Goal: Find specific page/section: Find specific page/section

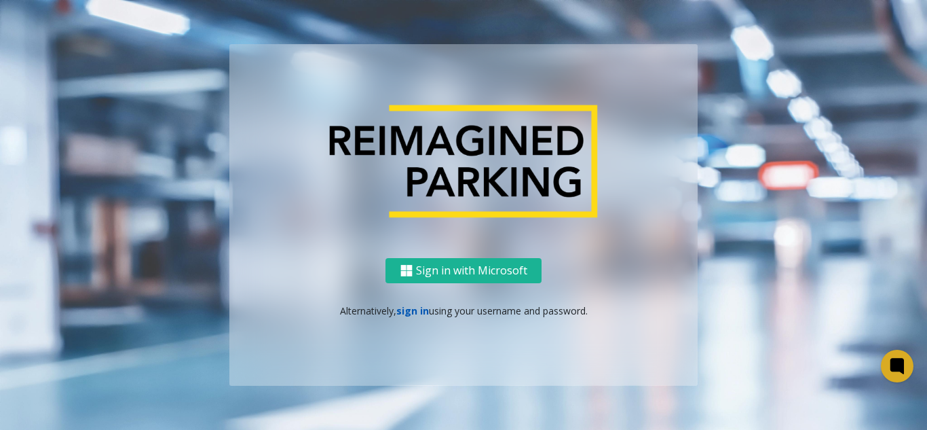
click at [418, 316] on link "sign in" at bounding box center [413, 310] width 33 height 13
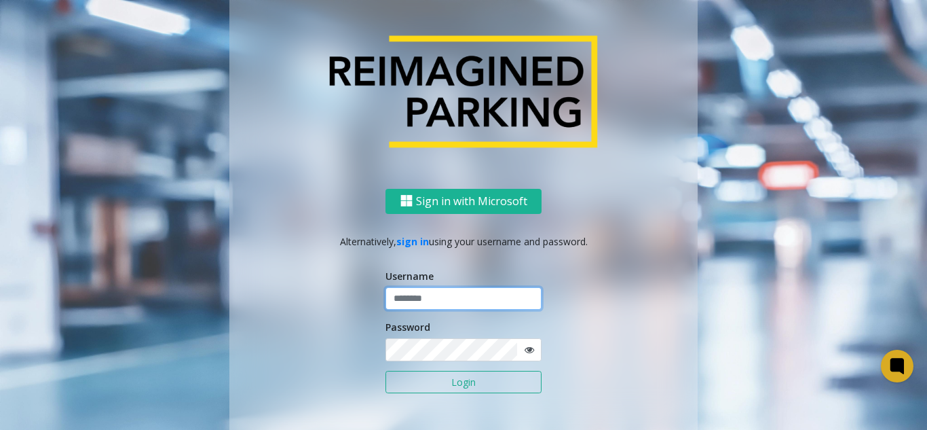
click at [411, 301] on input "text" at bounding box center [464, 298] width 156 height 23
paste input "*******"
type input "*******"
click at [415, 376] on button "Login" at bounding box center [464, 382] width 156 height 23
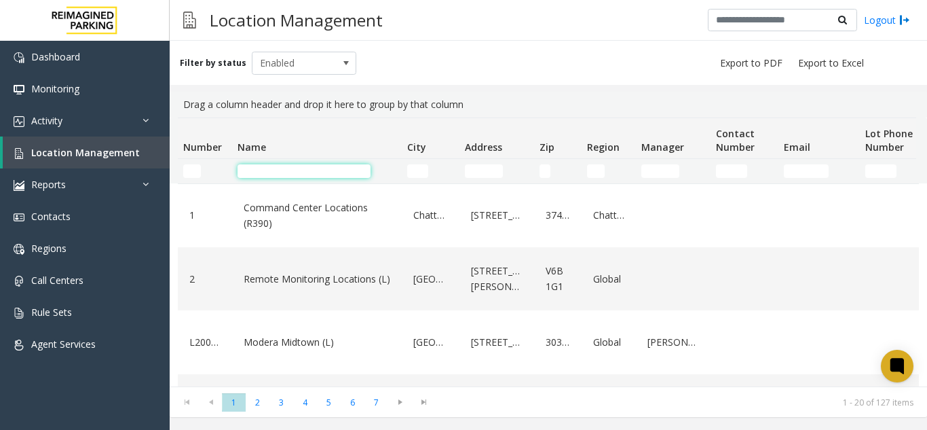
click at [309, 173] on input "Name Filter" at bounding box center [304, 171] width 133 height 14
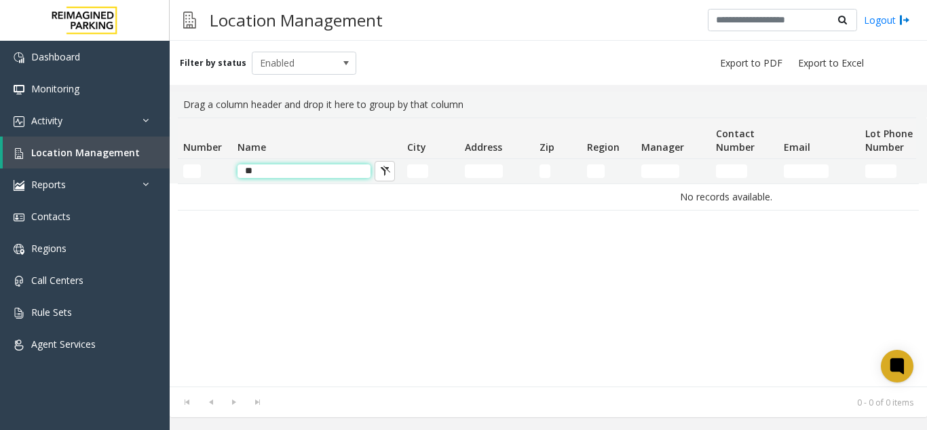
type input "*"
click at [250, 178] on td "*****" at bounding box center [317, 171] width 170 height 24
click at [248, 175] on input "*****" at bounding box center [304, 171] width 133 height 14
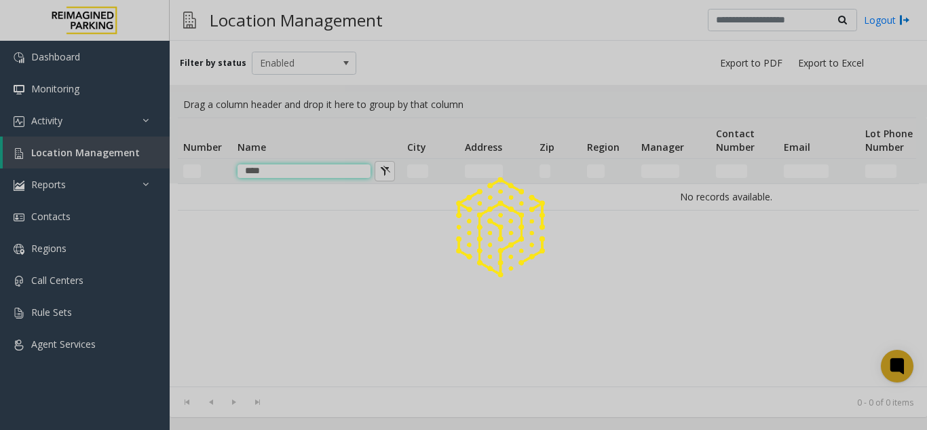
type input "*****"
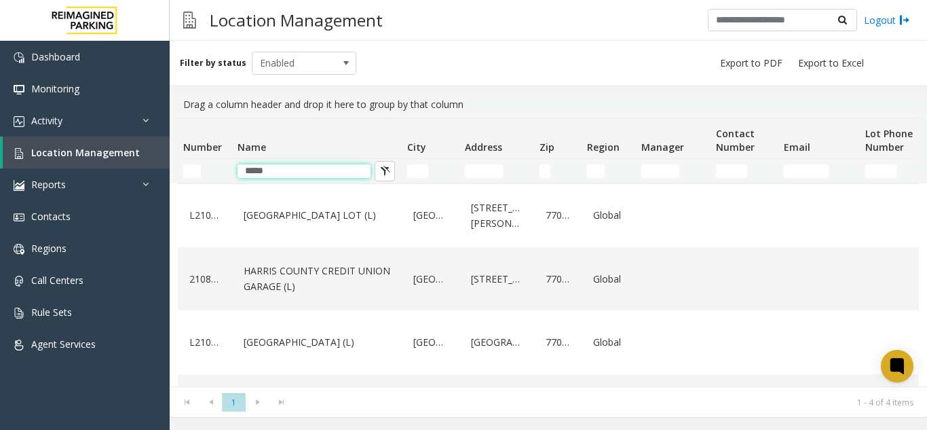
drag, startPoint x: 280, startPoint y: 174, endPoint x: 210, endPoint y: 170, distance: 70.1
click at [210, 170] on tr "*****" at bounding box center [726, 171] width 1097 height 24
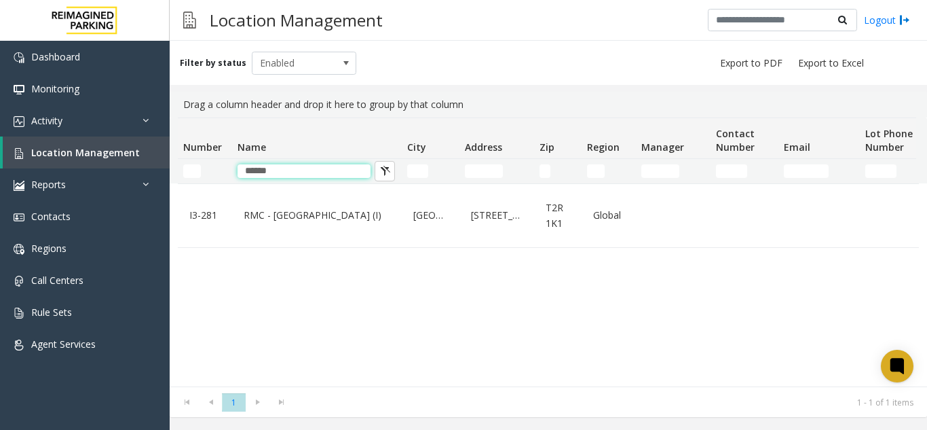
type input "*****"
click at [478, 248] on div "I3-281 RMC - Mount Royal Village (I) Calgary 1550 8 Street Southwest T2R 1K1 Gl…" at bounding box center [548, 284] width 741 height 203
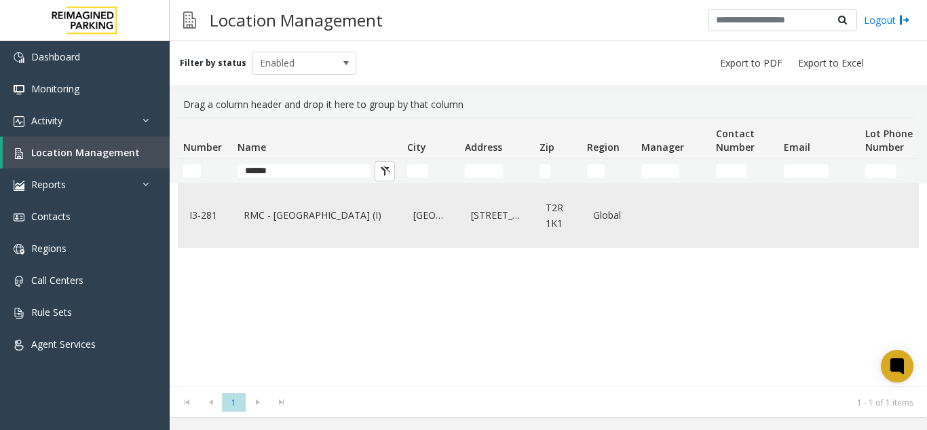
click at [453, 231] on td "Calgary" at bounding box center [431, 215] width 58 height 63
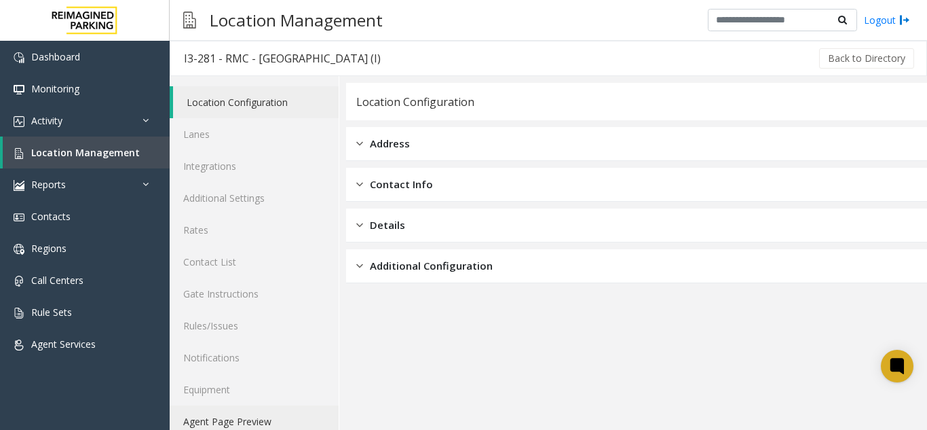
click at [274, 418] on link "Agent Page Preview" at bounding box center [254, 421] width 169 height 32
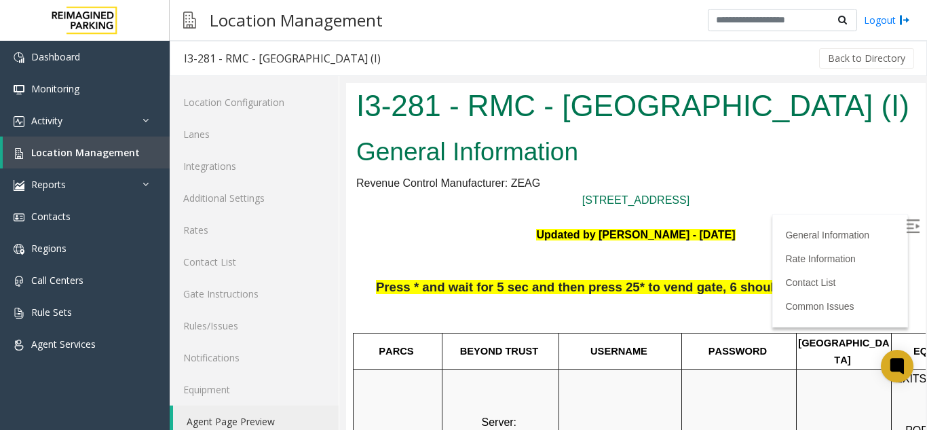
scroll to position [339, 0]
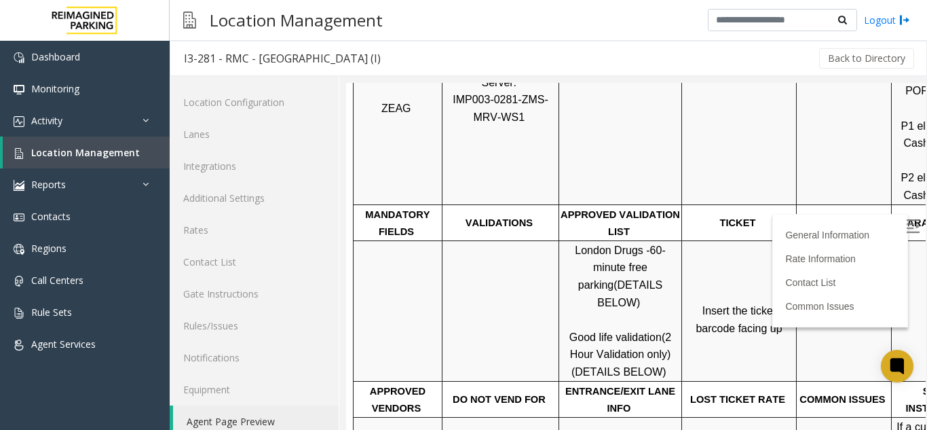
click at [720, 335] on td "Insert the ticket barcode facing up" at bounding box center [739, 310] width 115 height 141
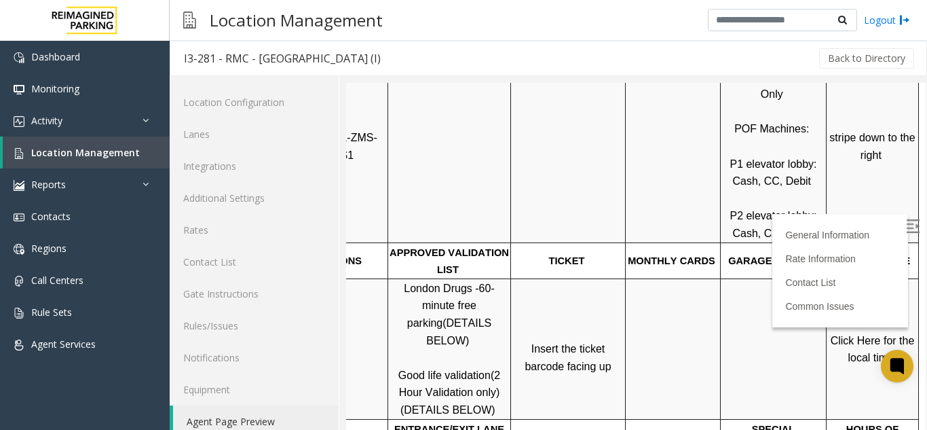
scroll to position [272, 192]
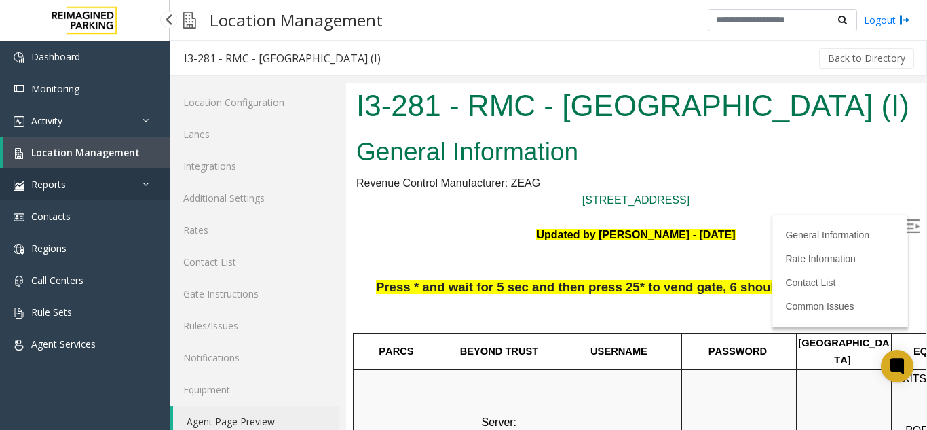
scroll to position [272, 192]
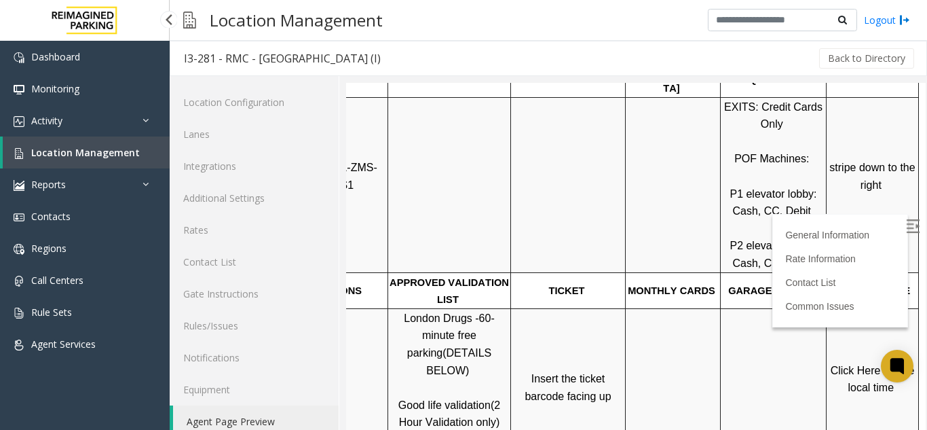
click at [88, 161] on link "Location Management" at bounding box center [86, 152] width 167 height 32
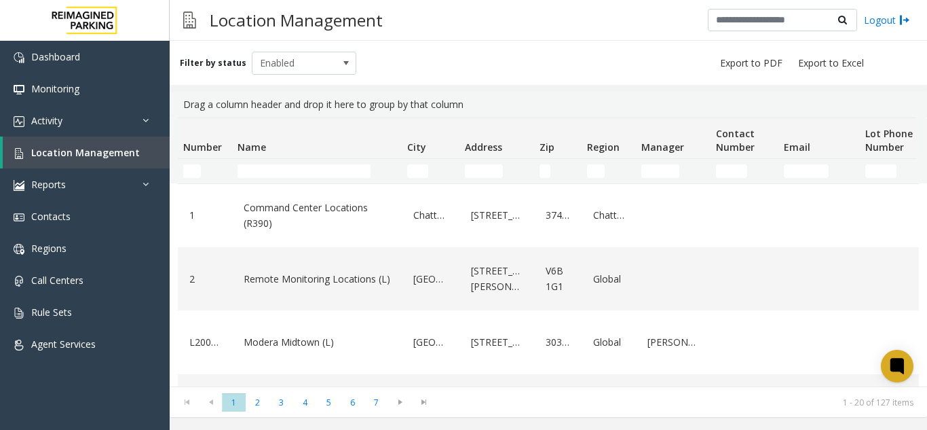
click at [286, 163] on td "Name Filter" at bounding box center [317, 171] width 170 height 24
click at [292, 166] on input "Name Filter" at bounding box center [304, 171] width 133 height 14
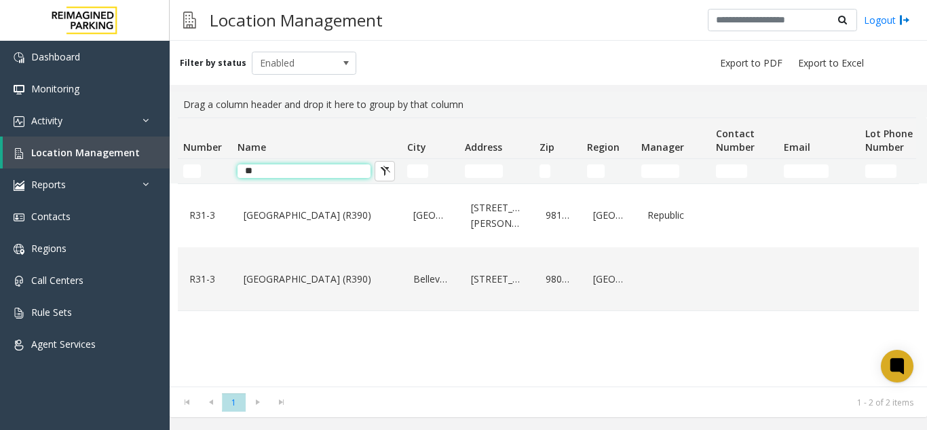
type input "*"
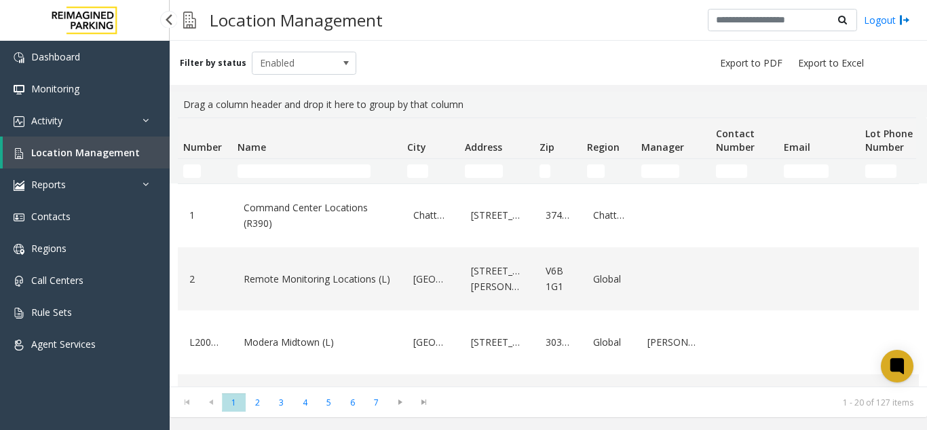
click at [101, 147] on span "Location Management" at bounding box center [85, 152] width 109 height 13
click at [60, 130] on link "Activity" at bounding box center [85, 121] width 170 height 32
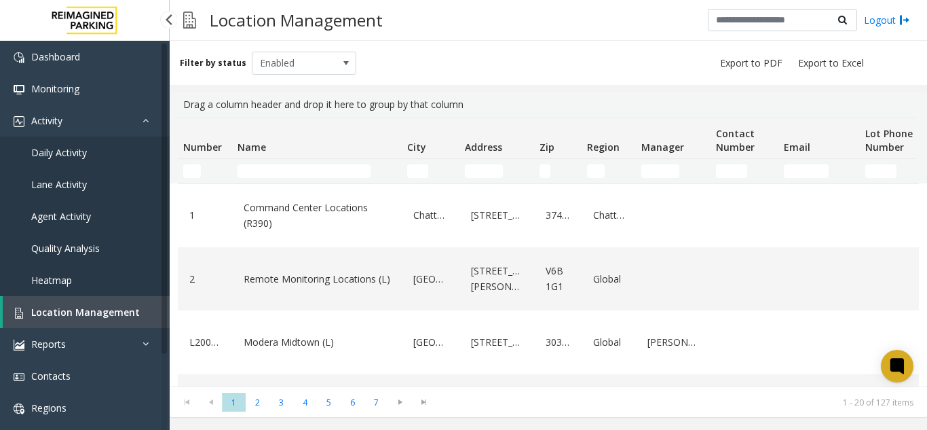
click at [71, 147] on span "Daily Activity" at bounding box center [59, 152] width 56 height 13
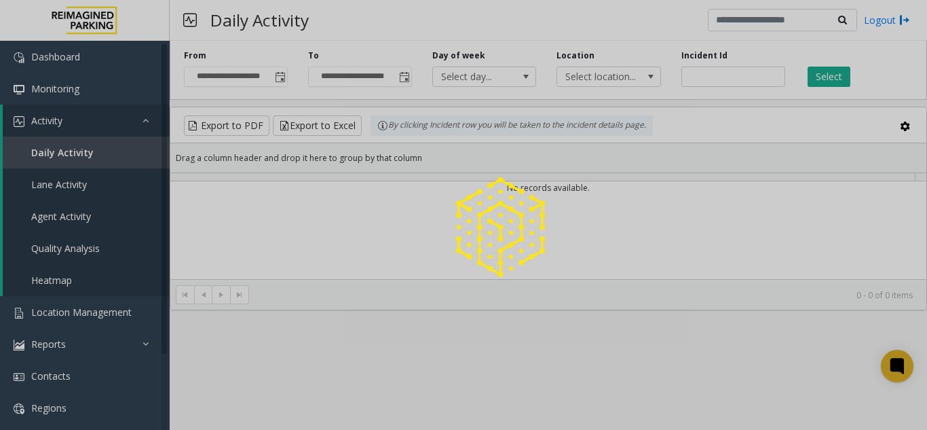
click at [76, 151] on div at bounding box center [463, 215] width 927 height 430
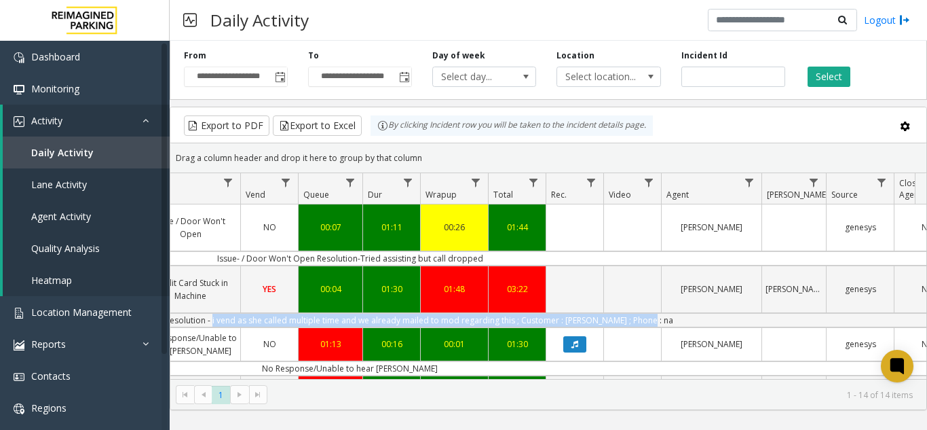
scroll to position [0, 500]
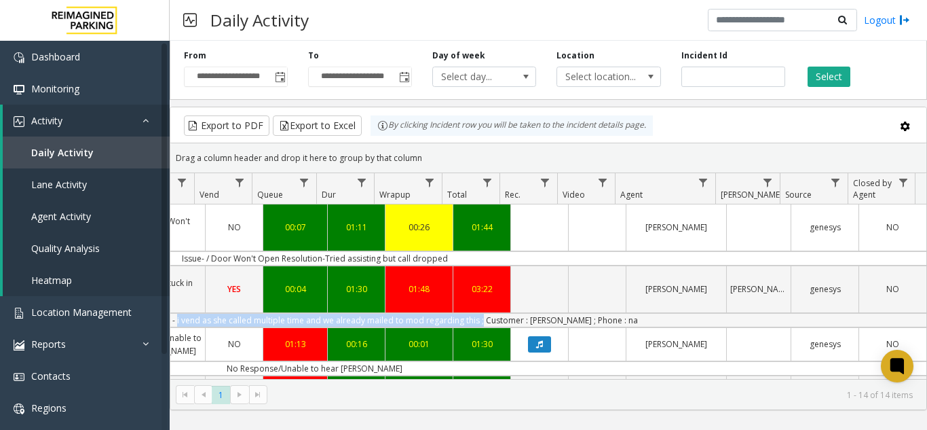
drag, startPoint x: 523, startPoint y: 322, endPoint x: 486, endPoint y: 314, distance: 37.4
click at [486, 314] on td "Issue - Credit Card Stuck in Machine Resolution - i vend as she called multiple…" at bounding box center [315, 320] width 1224 height 14
copy td "i vend as she called multiple time and we already mailed to mod regarding this"
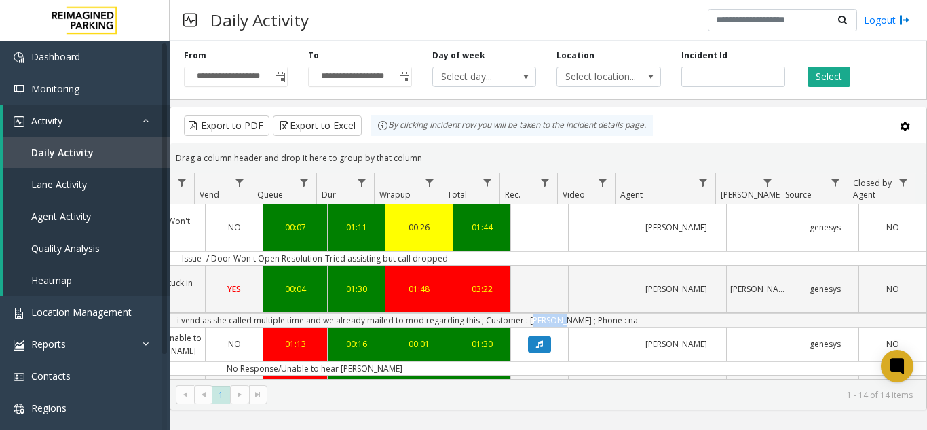
drag, startPoint x: 534, startPoint y: 319, endPoint x: 559, endPoint y: 323, distance: 26.0
click at [559, 323] on td "Issue - Credit Card Stuck in Machine Resolution - i vend as she called multiple…" at bounding box center [315, 320] width 1224 height 14
copy td "clarisa"
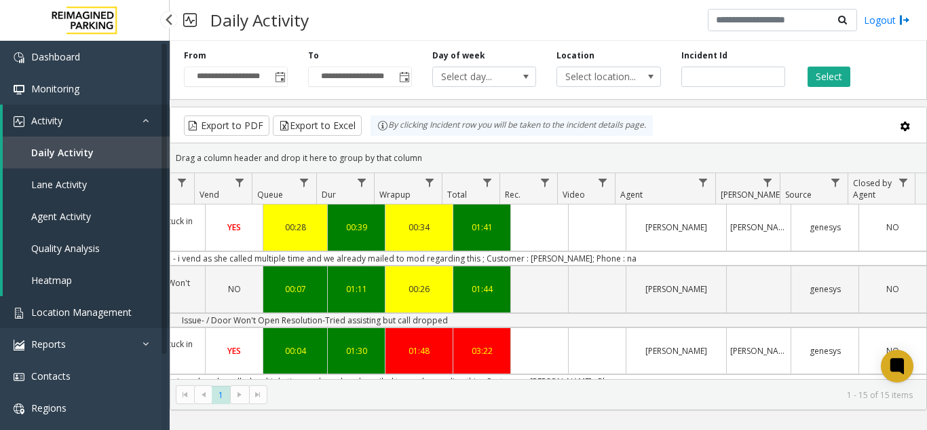
click at [88, 315] on span "Location Management" at bounding box center [81, 312] width 100 height 13
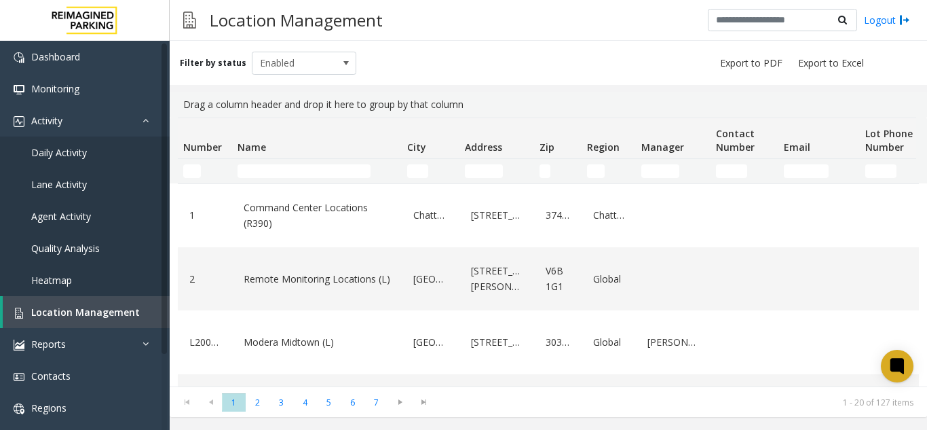
click at [274, 159] on td "Name Filter" at bounding box center [317, 171] width 170 height 24
click at [269, 168] on input "Name Filter" at bounding box center [304, 171] width 133 height 14
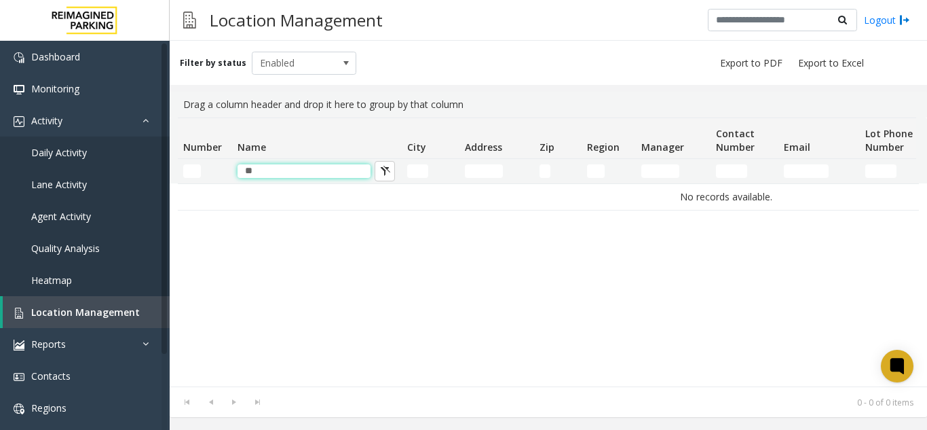
type input "*"
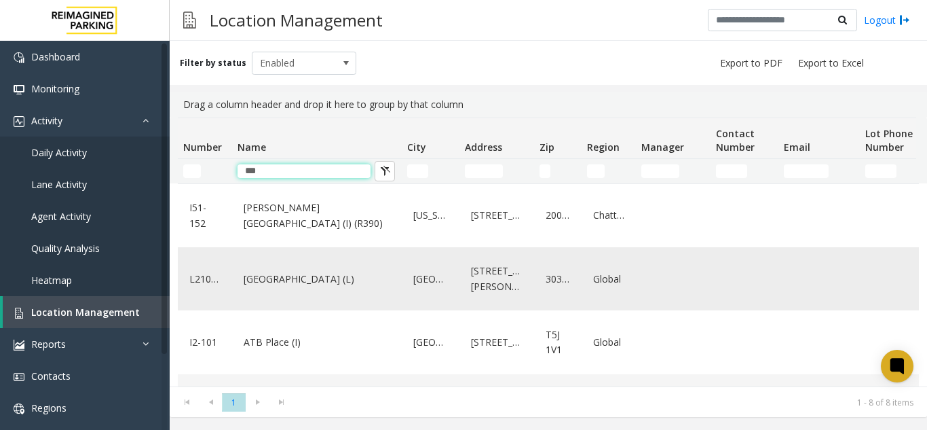
scroll to position [204, 0]
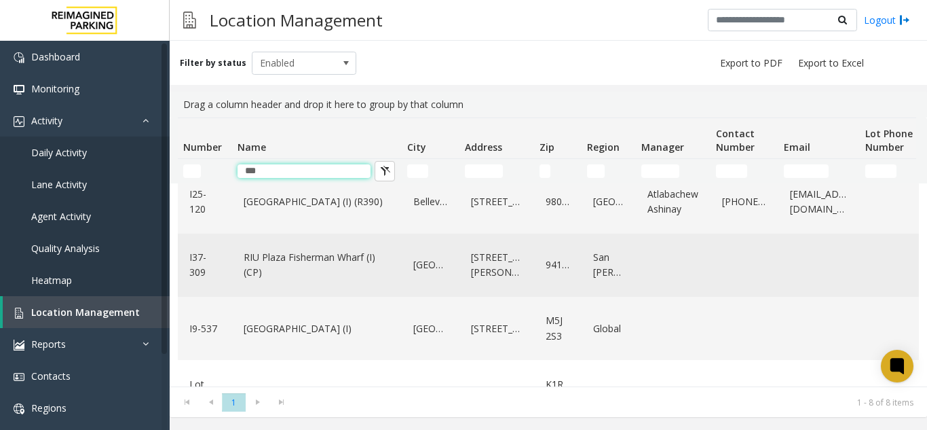
type input "***"
click at [352, 274] on link "RIU Plaza Fisherman Wharf (I) (CP)" at bounding box center [316, 264] width 153 height 37
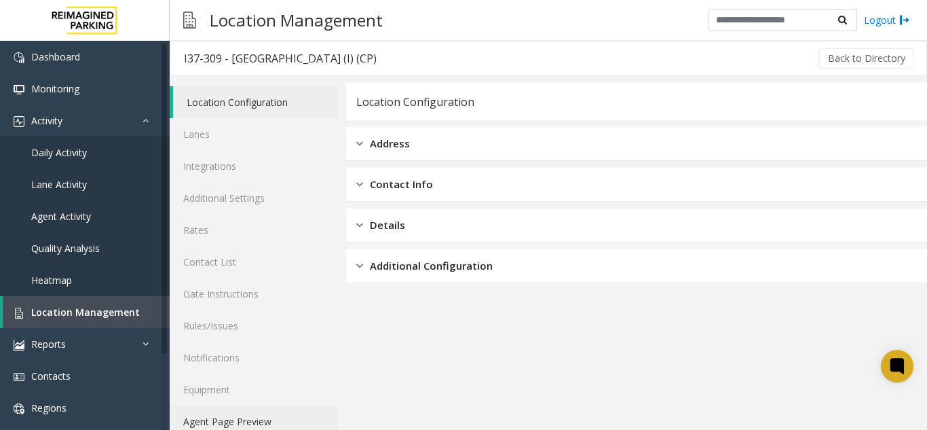
click at [262, 416] on link "Agent Page Preview" at bounding box center [254, 421] width 169 height 32
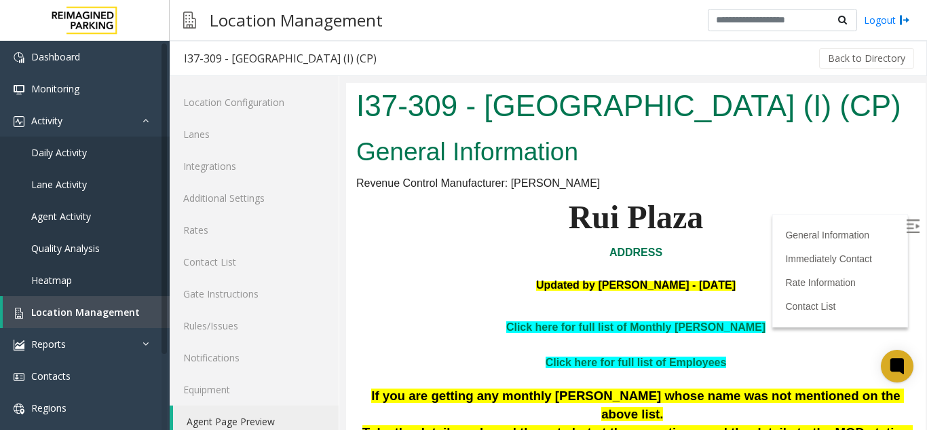
drag, startPoint x: 680, startPoint y: 424, endPoint x: 436, endPoint y: 134, distance: 378.8
click at [436, 127] on h1 "I37-309 - RIU Plaza Fisherman Wharf (I) (CP)" at bounding box center [635, 106] width 559 height 42
copy h1 "I37-309 - RIU Plaza Fisherman Wharf (I) (CP)"
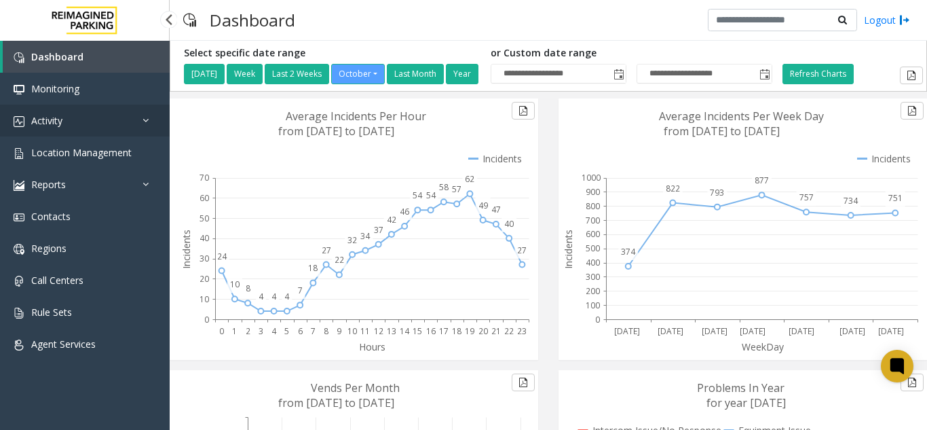
click at [87, 124] on link "Activity" at bounding box center [85, 121] width 170 height 32
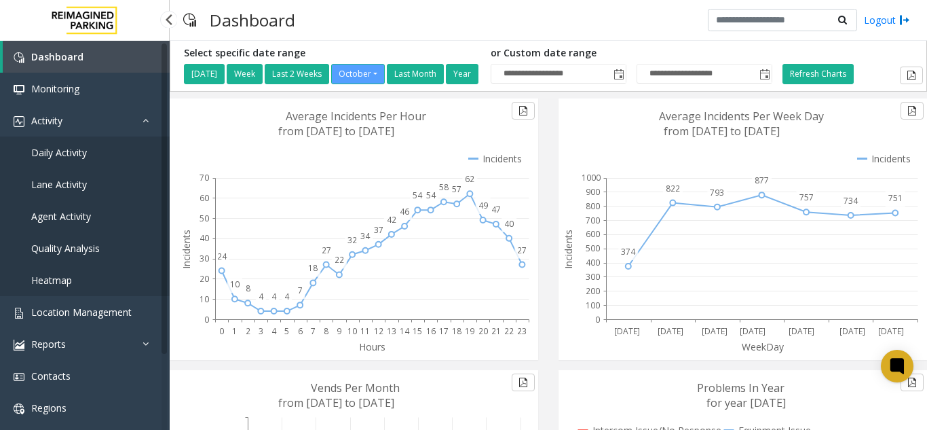
click at [71, 154] on span "Daily Activity" at bounding box center [59, 152] width 56 height 13
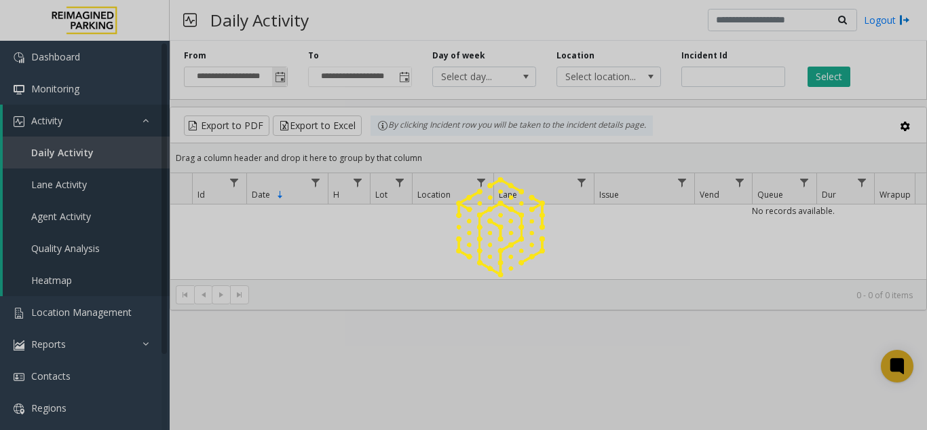
click at [279, 79] on span "Toggle popup" at bounding box center [280, 77] width 11 height 11
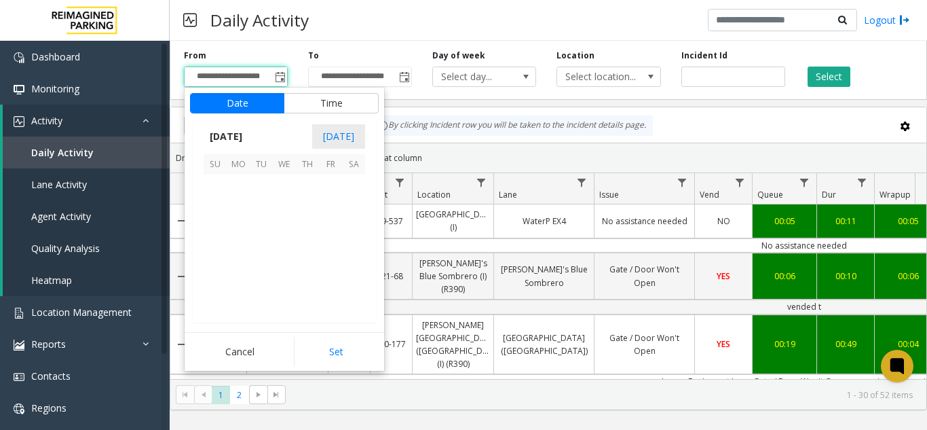
scroll to position [243842, 0]
click at [356, 208] on span "11" at bounding box center [353, 209] width 23 height 23
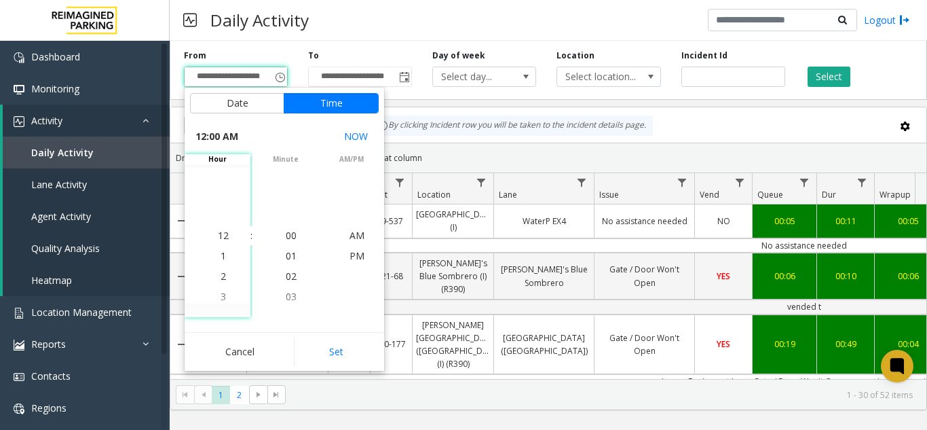
drag, startPoint x: 348, startPoint y: 340, endPoint x: 346, endPoint y: 333, distance: 7.6
click at [348, 341] on button "Set" at bounding box center [337, 352] width 86 height 30
type input "**********"
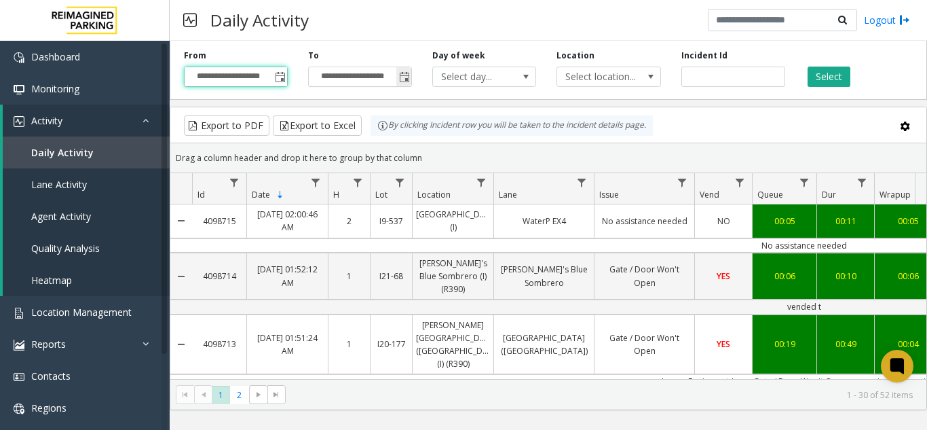
click at [410, 71] on span "Toggle popup" at bounding box center [404, 77] width 15 height 22
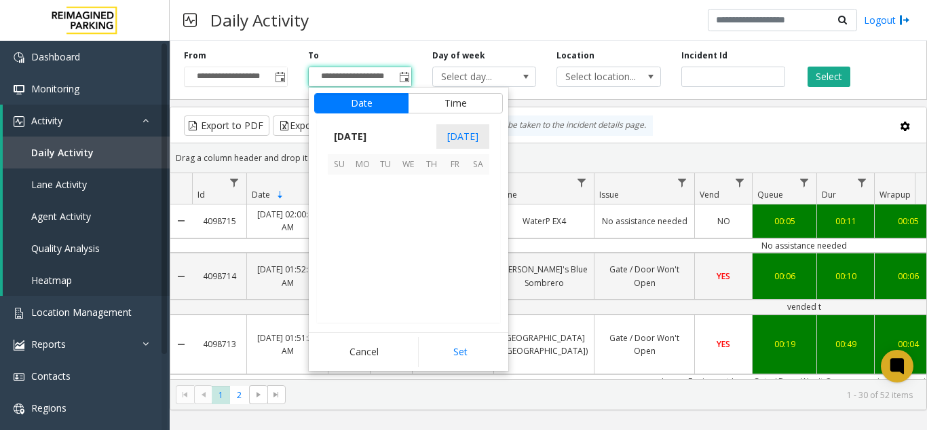
scroll to position [20, 0]
click at [339, 234] on span "12" at bounding box center [339, 232] width 23 height 23
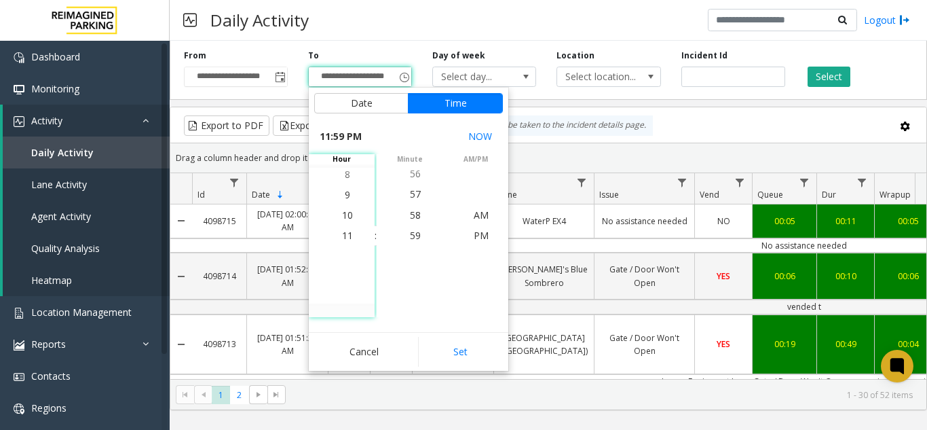
click at [474, 352] on button "Set" at bounding box center [461, 352] width 86 height 30
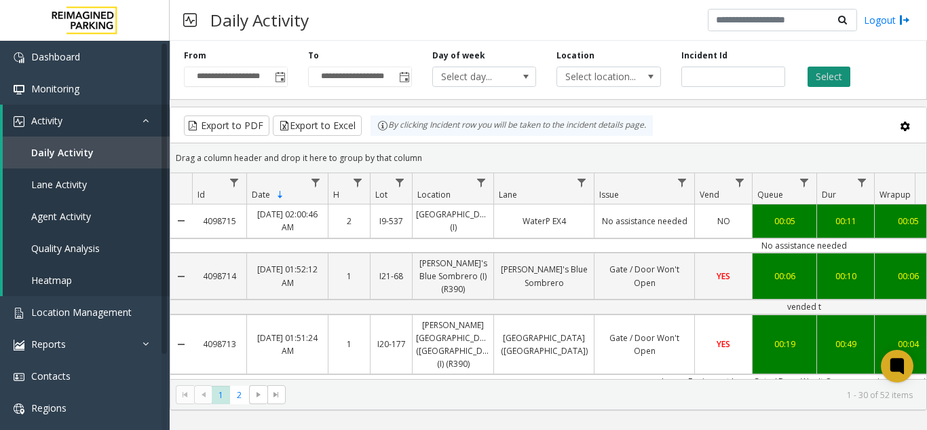
click at [837, 75] on button "Select" at bounding box center [829, 77] width 43 height 20
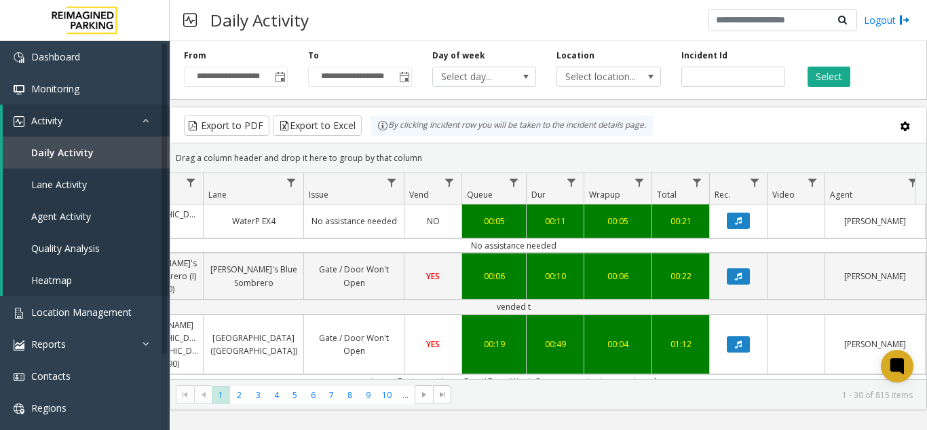
scroll to position [0, 214]
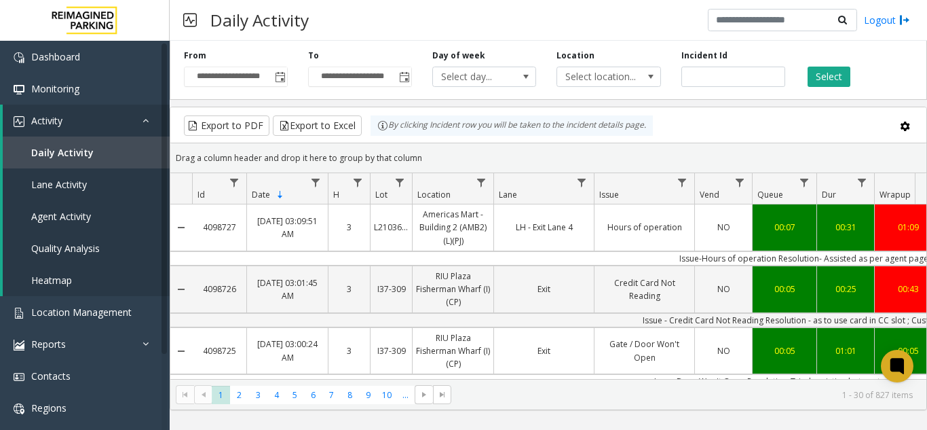
scroll to position [0, 214]
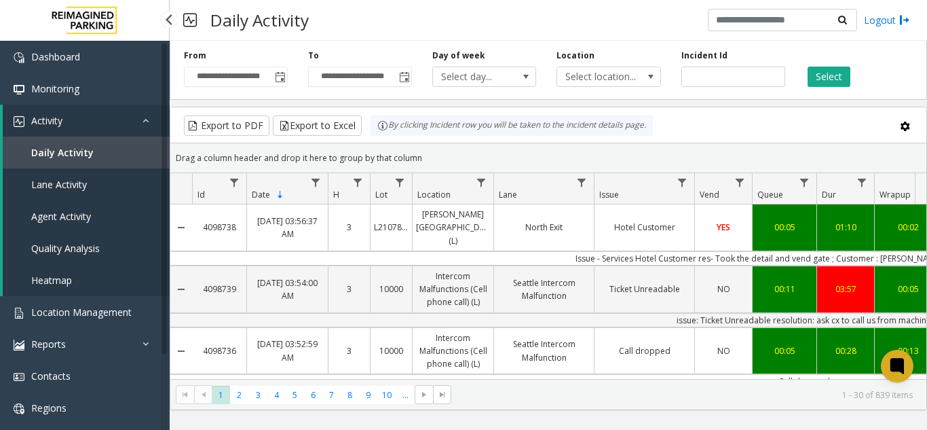
scroll to position [0, 214]
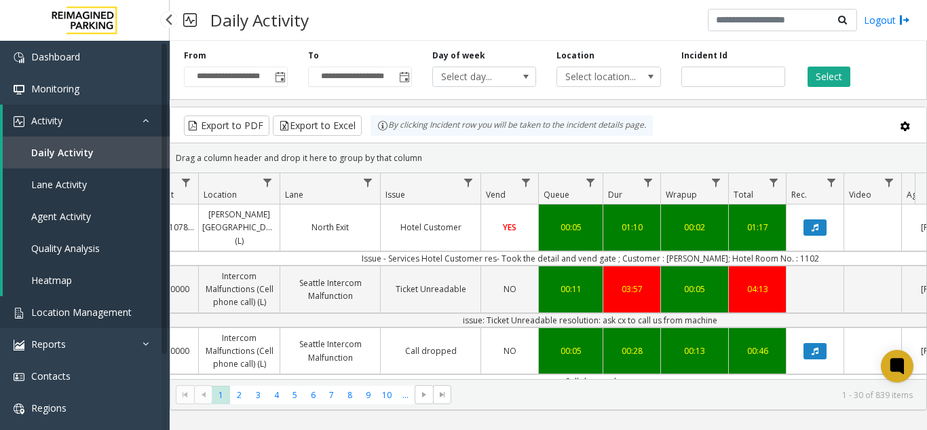
click at [72, 310] on span "Location Management" at bounding box center [81, 312] width 100 height 13
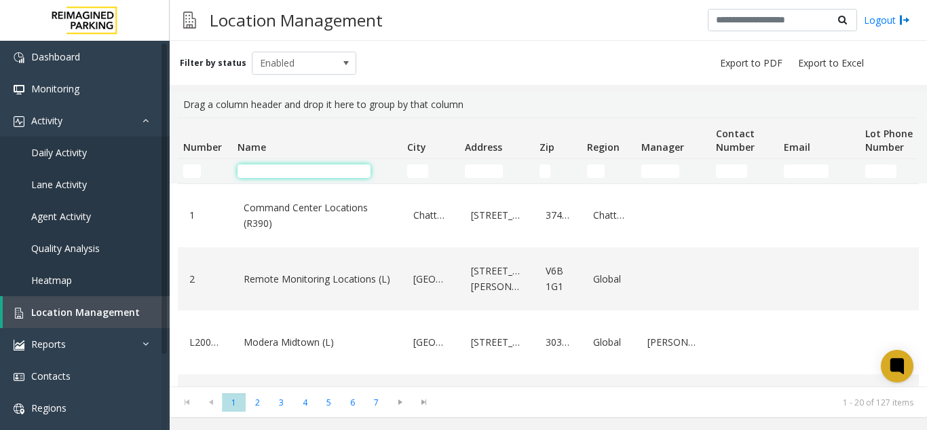
click at [320, 168] on input "Name Filter" at bounding box center [304, 171] width 133 height 14
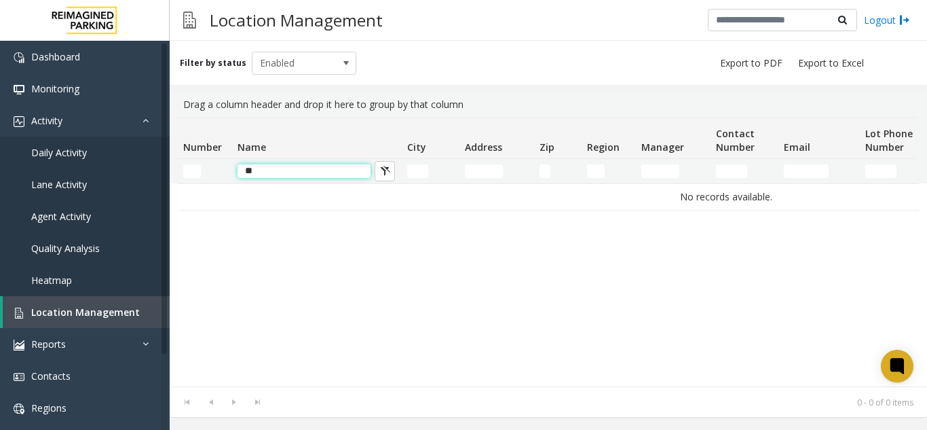
type input "*"
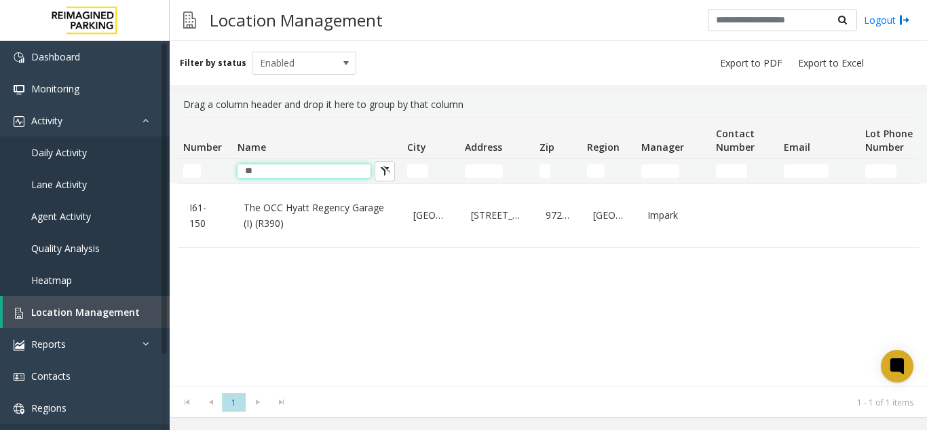
type input "**"
